Goal: Transaction & Acquisition: Book appointment/travel/reservation

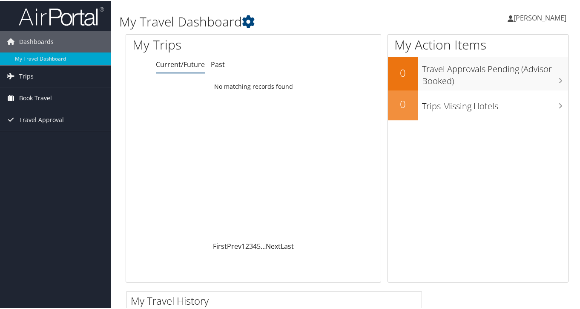
click at [46, 99] on span "Book Travel" at bounding box center [35, 97] width 33 height 21
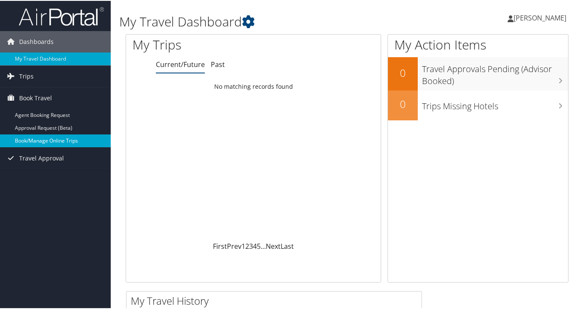
click at [37, 138] on link "Book/Manage Online Trips" at bounding box center [55, 139] width 111 height 13
